Goal: Entertainment & Leisure: Consume media (video, audio)

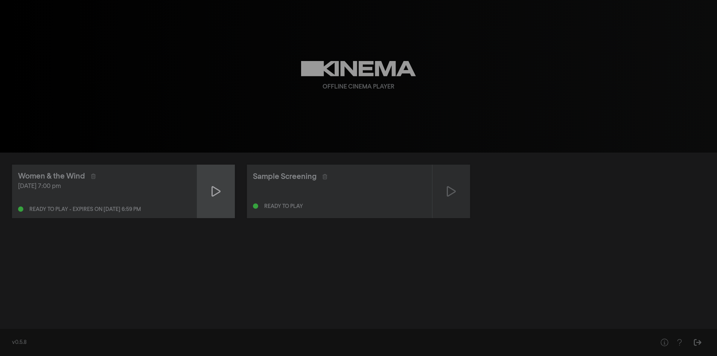
click at [228, 189] on div at bounding box center [216, 190] width 38 height 53
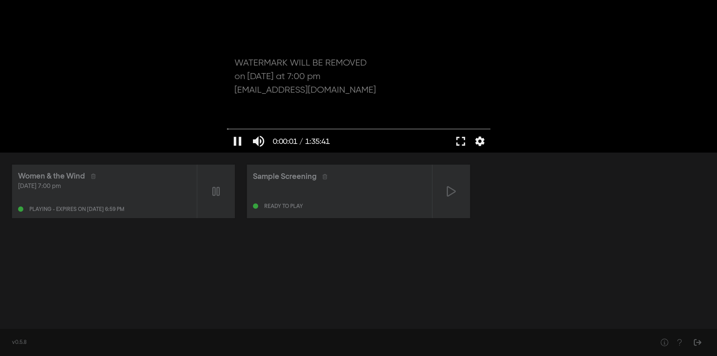
click at [361, 73] on div at bounding box center [358, 76] width 271 height 152
click at [462, 143] on button "fullscreen" at bounding box center [460, 141] width 21 height 23
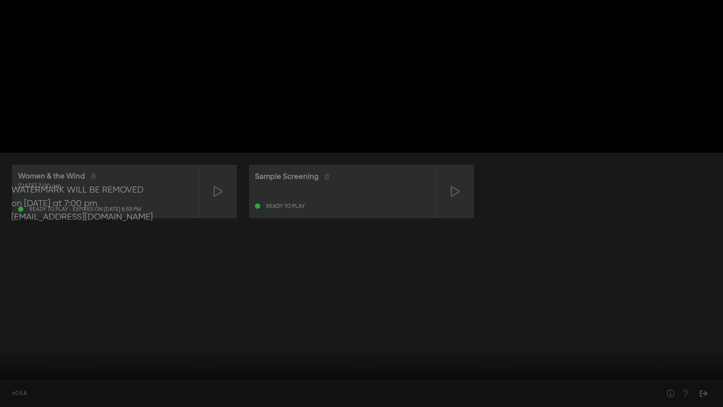
click at [31, 355] on div at bounding box center [361, 203] width 723 height 407
click at [24, 355] on input "Seek" at bounding box center [361, 383] width 715 height 5
click at [10, 355] on input "Seek" at bounding box center [361, 383] width 715 height 5
click at [15, 355] on input "Seek" at bounding box center [361, 383] width 715 height 5
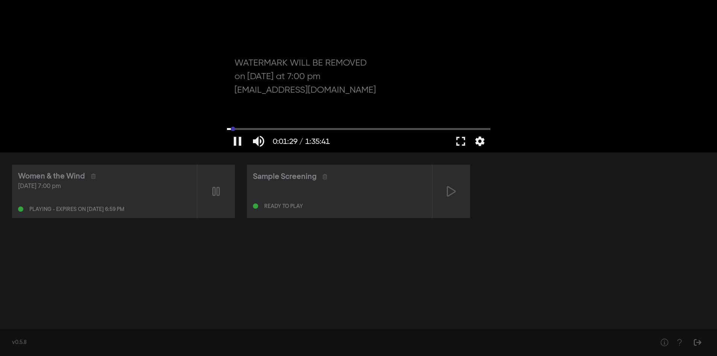
click at [228, 128] on div "pause 0:01:29 / 1:35:41 volume_up fullscreen settings closed_caption Captions O…" at bounding box center [358, 76] width 271 height 152
drag, startPoint x: 228, startPoint y: 129, endPoint x: 383, endPoint y: 129, distance: 154.7
click at [383, 129] on input "Seek" at bounding box center [358, 128] width 263 height 5
drag, startPoint x: 383, startPoint y: 129, endPoint x: 423, endPoint y: 138, distance: 40.5
click at [423, 131] on input "Seek" at bounding box center [358, 129] width 263 height 5
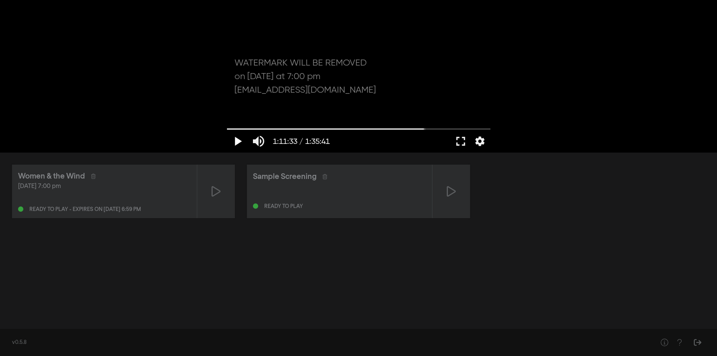
click at [238, 143] on button "play_arrow" at bounding box center [237, 141] width 21 height 23
click at [443, 129] on input "Seek" at bounding box center [358, 128] width 263 height 5
click at [466, 128] on input "Seek" at bounding box center [358, 128] width 263 height 5
click at [473, 129] on input "Seek" at bounding box center [358, 128] width 263 height 5
click at [477, 127] on input "Seek" at bounding box center [358, 128] width 263 height 5
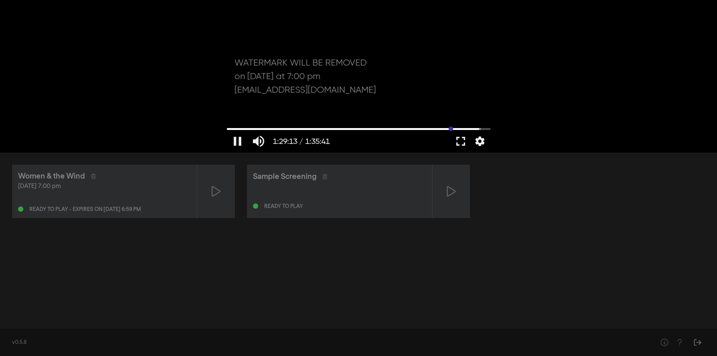
drag, startPoint x: 469, startPoint y: 126, endPoint x: 451, endPoint y: 126, distance: 18.1
click at [451, 126] on input "Seek" at bounding box center [358, 128] width 263 height 5
drag, startPoint x: 446, startPoint y: 128, endPoint x: 442, endPoint y: 128, distance: 4.1
click at [446, 128] on input "Seek" at bounding box center [358, 128] width 263 height 5
click at [437, 128] on input "Seek" at bounding box center [358, 128] width 263 height 5
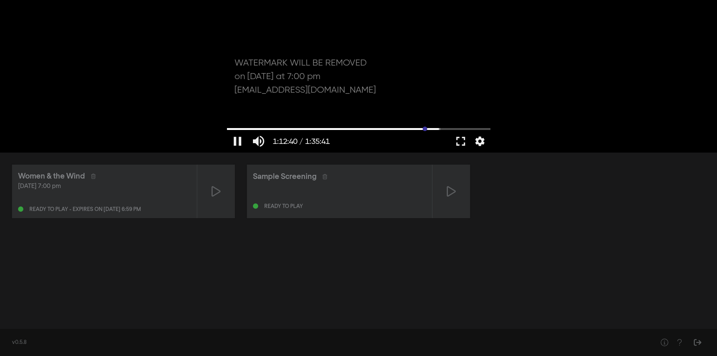
click at [425, 127] on input "Seek" at bounding box center [358, 128] width 263 height 5
drag, startPoint x: 422, startPoint y: 126, endPoint x: 412, endPoint y: 126, distance: 10.5
click at [412, 126] on input "Seek" at bounding box center [358, 128] width 263 height 5
drag, startPoint x: 408, startPoint y: 129, endPoint x: 396, endPoint y: 126, distance: 12.1
click at [396, 127] on input "Seek" at bounding box center [358, 129] width 263 height 5
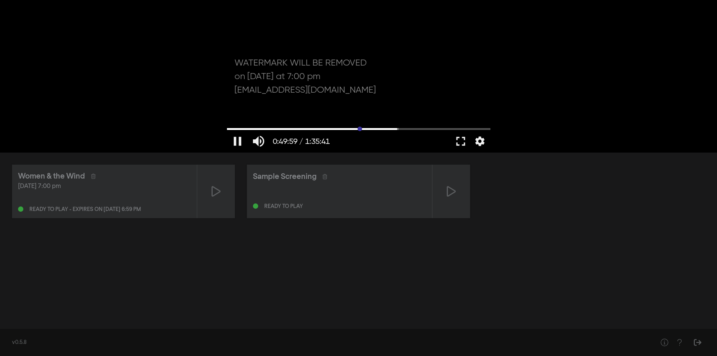
drag, startPoint x: 382, startPoint y: 127, endPoint x: 360, endPoint y: 128, distance: 21.9
click at [360, 128] on input "Seek" at bounding box center [358, 128] width 263 height 5
drag, startPoint x: 340, startPoint y: 129, endPoint x: 328, endPoint y: 129, distance: 12.0
click at [328, 129] on input "Seek" at bounding box center [358, 128] width 263 height 5
drag, startPoint x: 328, startPoint y: 129, endPoint x: 304, endPoint y: 129, distance: 24.1
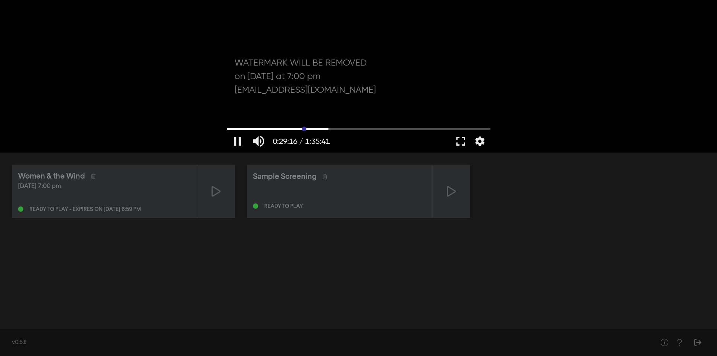
click at [304, 129] on input "Seek" at bounding box center [358, 128] width 263 height 5
click at [305, 128] on input "Seek" at bounding box center [358, 128] width 263 height 5
click at [307, 129] on input "Seek" at bounding box center [358, 128] width 263 height 5
drag, startPoint x: 307, startPoint y: 129, endPoint x: 297, endPoint y: 129, distance: 9.8
click at [297, 129] on input "Seek" at bounding box center [358, 128] width 263 height 5
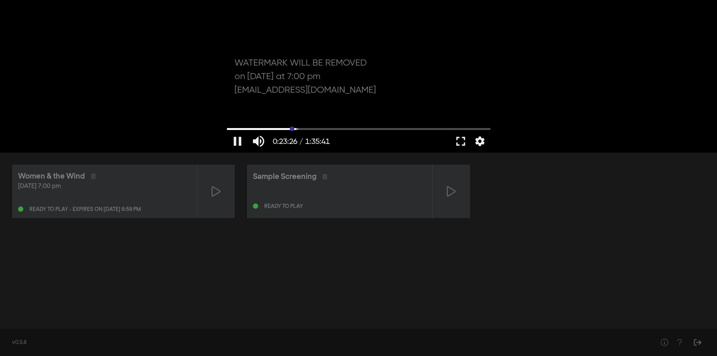
drag, startPoint x: 297, startPoint y: 129, endPoint x: 292, endPoint y: 128, distance: 5.4
click at [292, 128] on input "Seek" at bounding box center [358, 128] width 263 height 5
drag, startPoint x: 292, startPoint y: 127, endPoint x: 276, endPoint y: 122, distance: 17.1
click at [276, 126] on input "Seek" at bounding box center [358, 128] width 263 height 5
drag, startPoint x: 274, startPoint y: 128, endPoint x: 266, endPoint y: 126, distance: 8.4
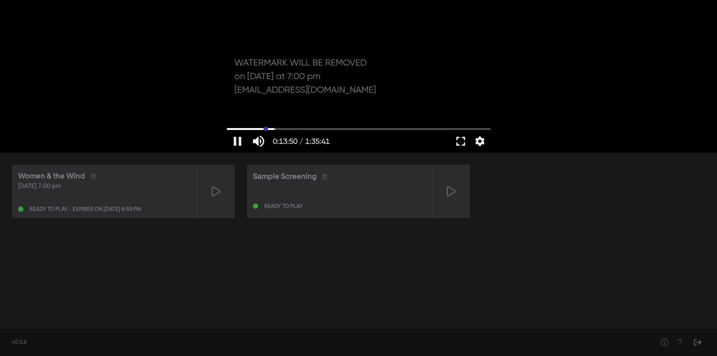
click at [266, 126] on input "Seek" at bounding box center [358, 128] width 263 height 5
drag, startPoint x: 264, startPoint y: 127, endPoint x: 257, endPoint y: 127, distance: 7.5
click at [257, 127] on input "Seek" at bounding box center [358, 128] width 263 height 5
click at [254, 126] on input "Seek" at bounding box center [358, 128] width 263 height 5
drag, startPoint x: 253, startPoint y: 128, endPoint x: 243, endPoint y: 127, distance: 10.6
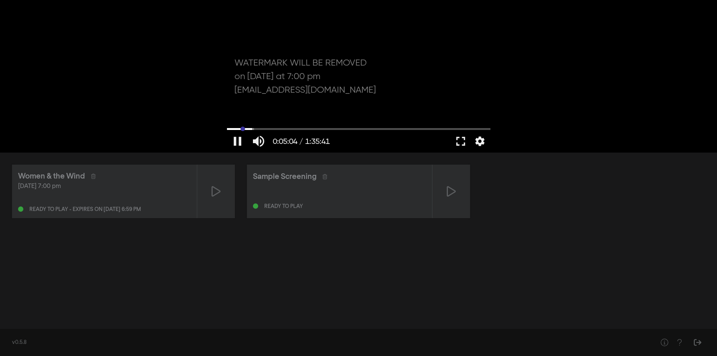
click at [243, 127] on input "Seek" at bounding box center [358, 128] width 263 height 5
drag, startPoint x: 243, startPoint y: 127, endPoint x: 234, endPoint y: 127, distance: 8.3
click at [234, 127] on input "Seek" at bounding box center [358, 128] width 263 height 5
click at [238, 127] on input "Seek" at bounding box center [358, 128] width 263 height 5
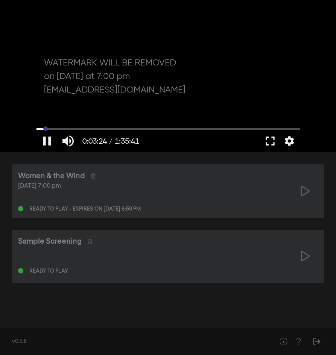
drag, startPoint x: 49, startPoint y: 127, endPoint x: 44, endPoint y: 127, distance: 4.5
click at [46, 127] on input "Seek" at bounding box center [168, 128] width 263 height 5
click at [41, 128] on input "Seek" at bounding box center [168, 128] width 263 height 5
click at [39, 128] on input "Seek" at bounding box center [168, 128] width 263 height 5
type input "287.205778"
